Goal: Find specific page/section: Find specific page/section

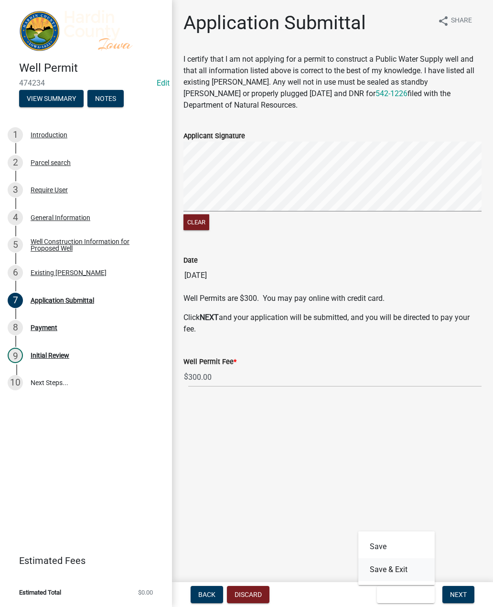
click at [409, 568] on button "Save & Exit" at bounding box center [397, 569] width 76 height 23
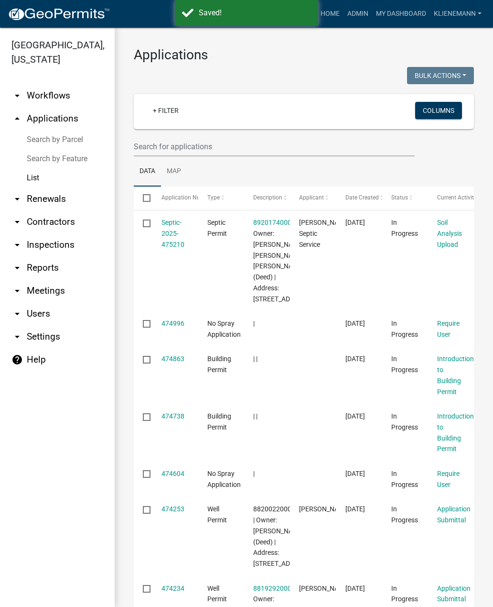
click at [161, 118] on link "+ Filter" at bounding box center [165, 110] width 41 height 17
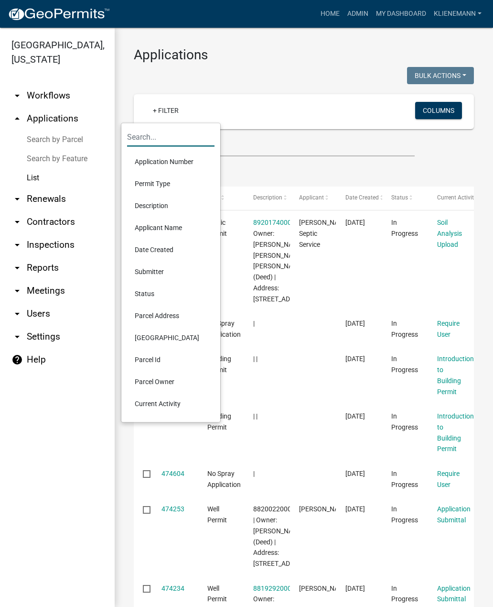
click at [170, 135] on input "text" at bounding box center [170, 137] width 87 height 20
click at [177, 377] on li "Parcel Owner" at bounding box center [170, 381] width 87 height 22
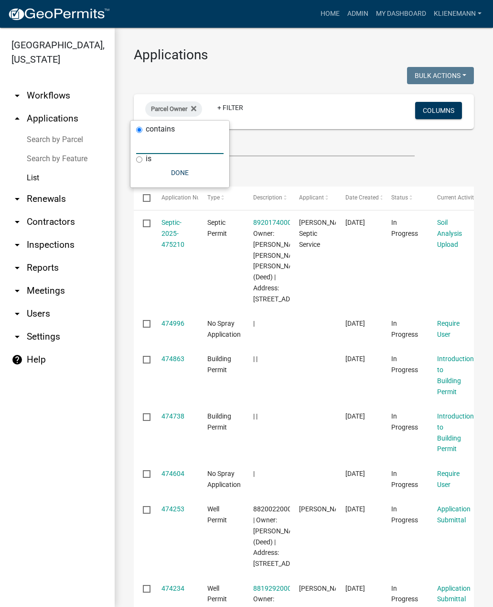
click at [189, 152] on input "text" at bounding box center [179, 144] width 87 height 20
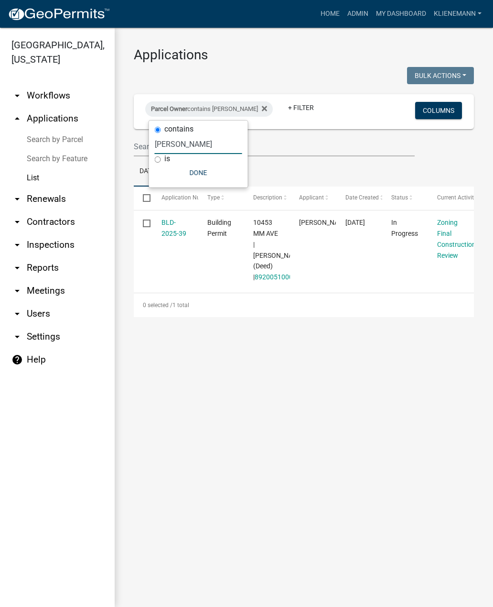
type input "J"
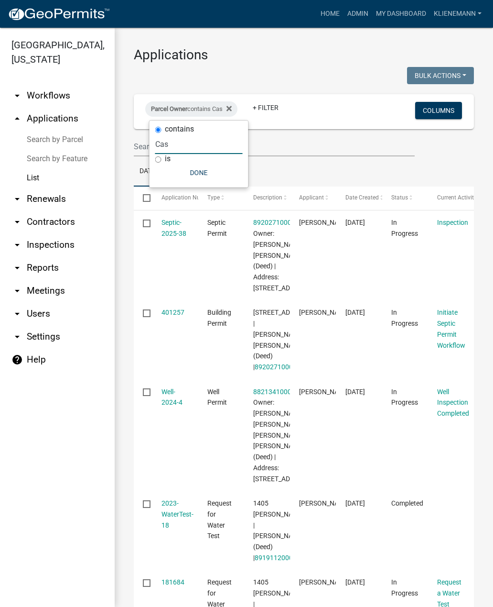
type input "Cas"
click at [175, 232] on link "Septic-2025-38" at bounding box center [174, 227] width 25 height 19
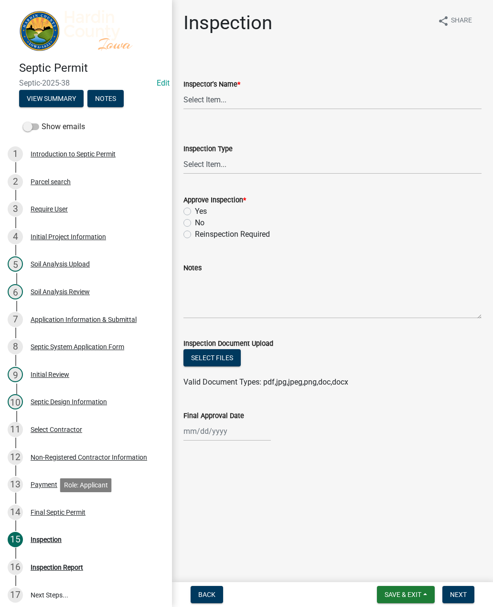
click at [39, 510] on div "Final Septic Permit" at bounding box center [58, 512] width 55 height 7
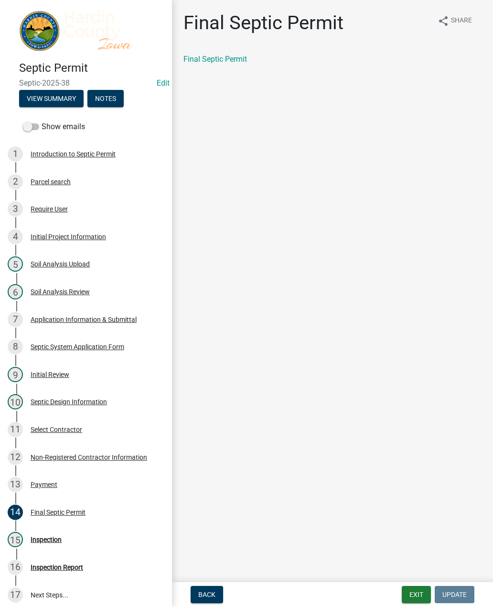
click at [205, 62] on link "Final Septic Permit" at bounding box center [216, 58] width 64 height 9
